Goal: Task Accomplishment & Management: Manage account settings

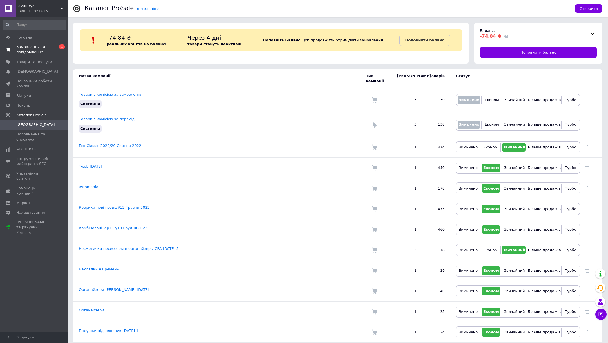
click at [41, 43] on link "Замовлення та повідомлення 0 1" at bounding box center [34, 49] width 69 height 15
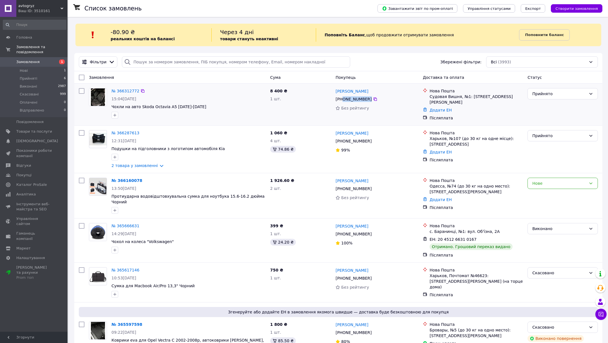
drag, startPoint x: 343, startPoint y: 99, endPoint x: 389, endPoint y: 97, distance: 46.5
click at [389, 97] on div "[PHONE_NUMBER]" at bounding box center [377, 99] width 84 height 7
copy div "0 96 820 73 60"
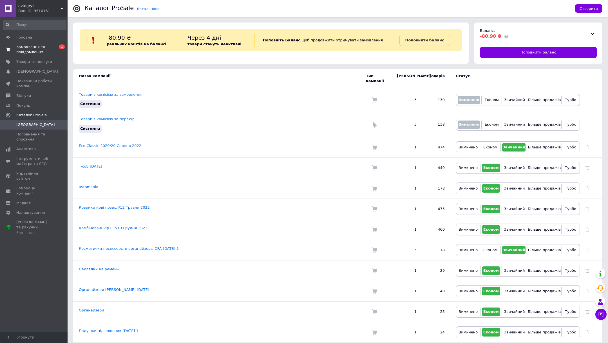
click at [41, 52] on span "Замовлення та повідомлення" at bounding box center [34, 49] width 36 height 10
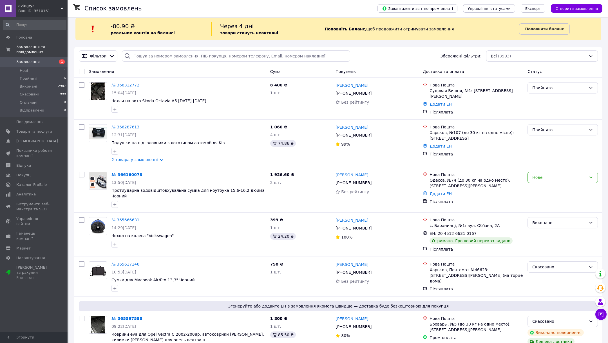
scroll to position [5, 0]
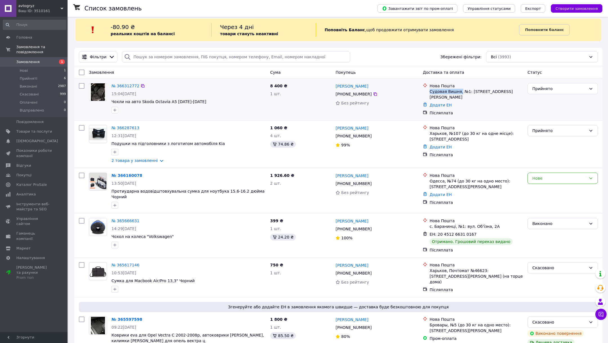
drag, startPoint x: 430, startPoint y: 90, endPoint x: 460, endPoint y: 90, distance: 29.6
click at [460, 90] on div "Судовая Вишня, №1: [STREET_ADDRESS][PERSON_NAME]" at bounding box center [475, 94] width 93 height 11
copy div "Судовая [DEMOGRAPHIC_DATA],"
